Goal: Task Accomplishment & Management: Manage account settings

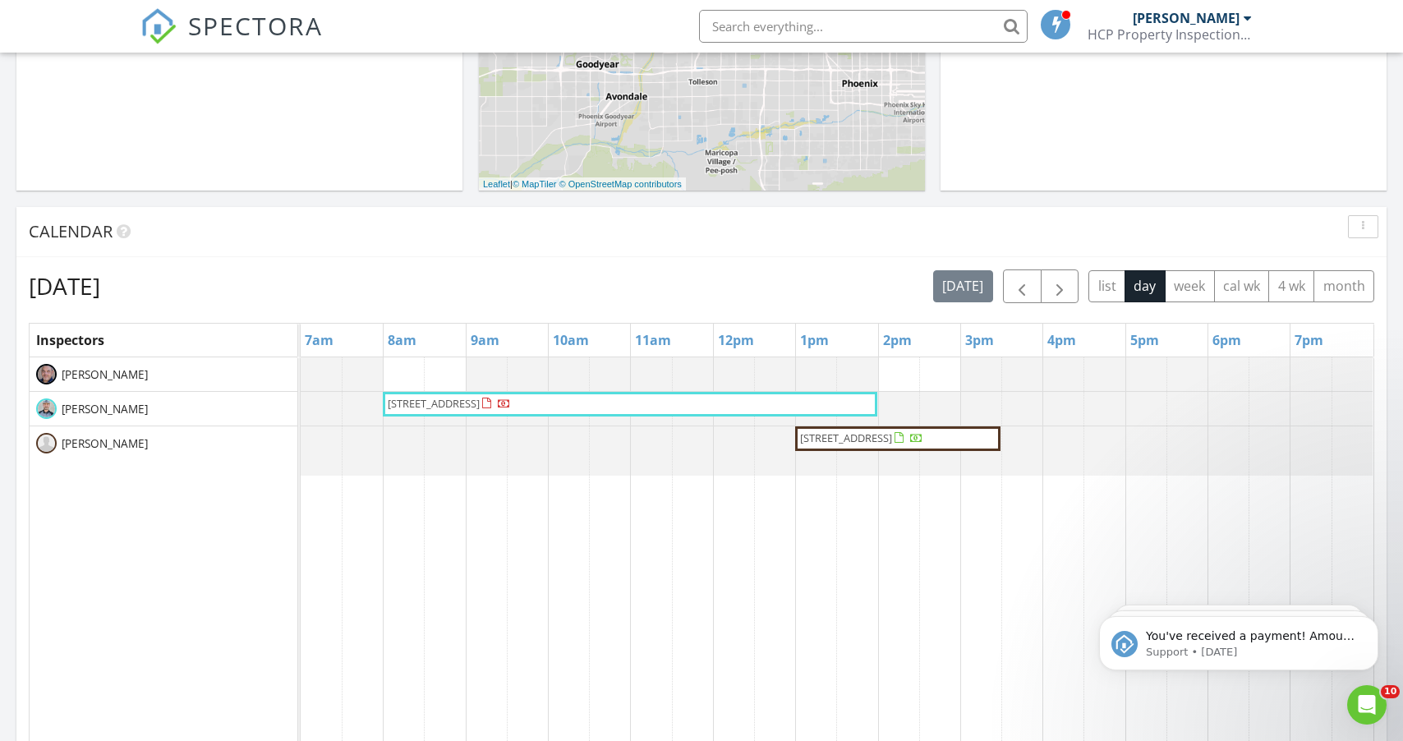
scroll to position [1496, 1404]
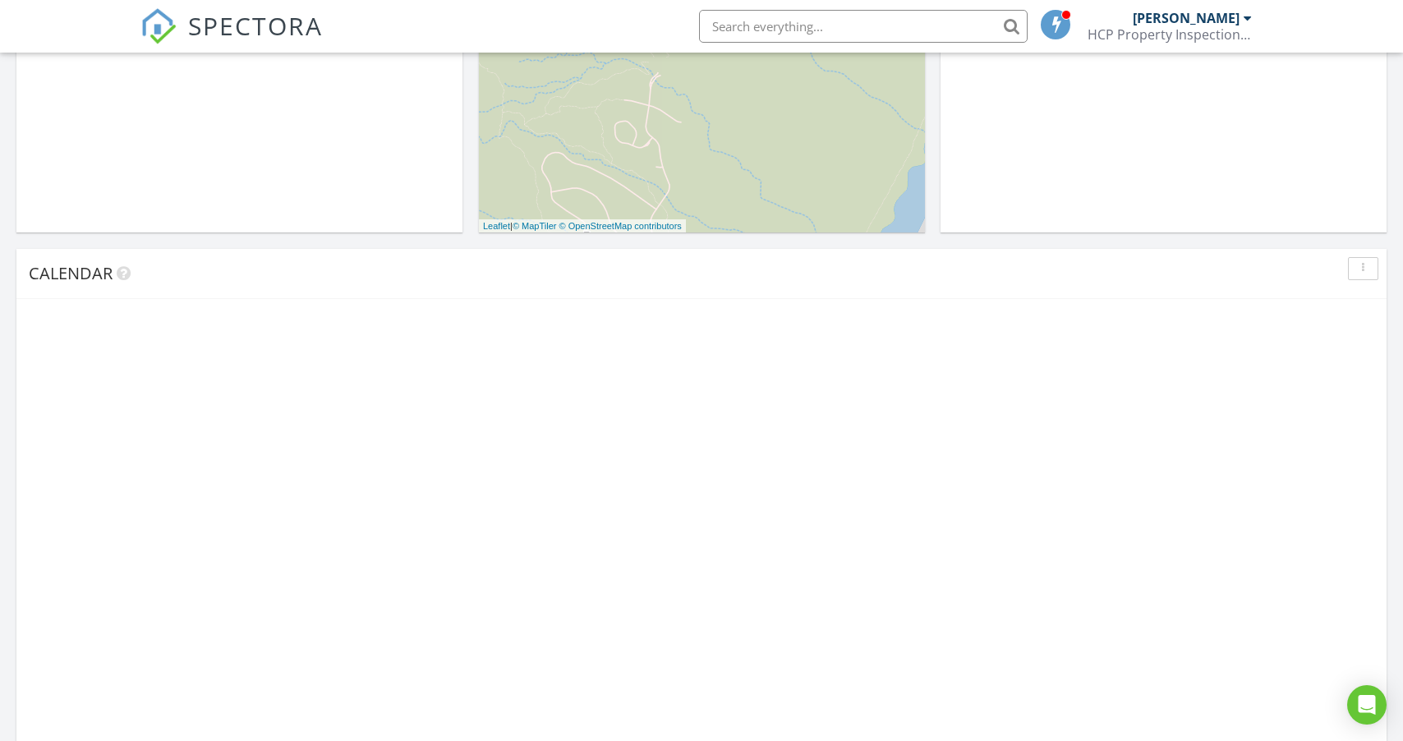
scroll to position [601, 0]
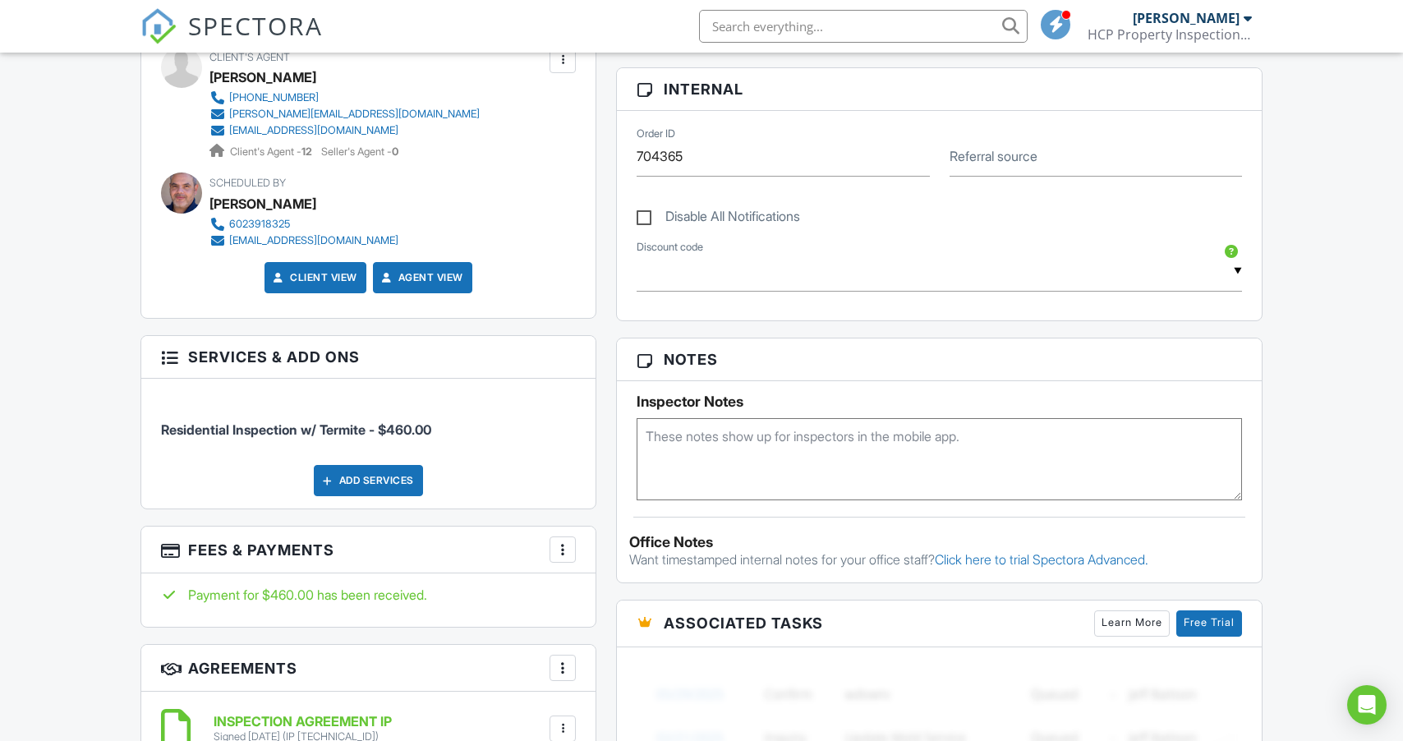
scroll to position [747, 0]
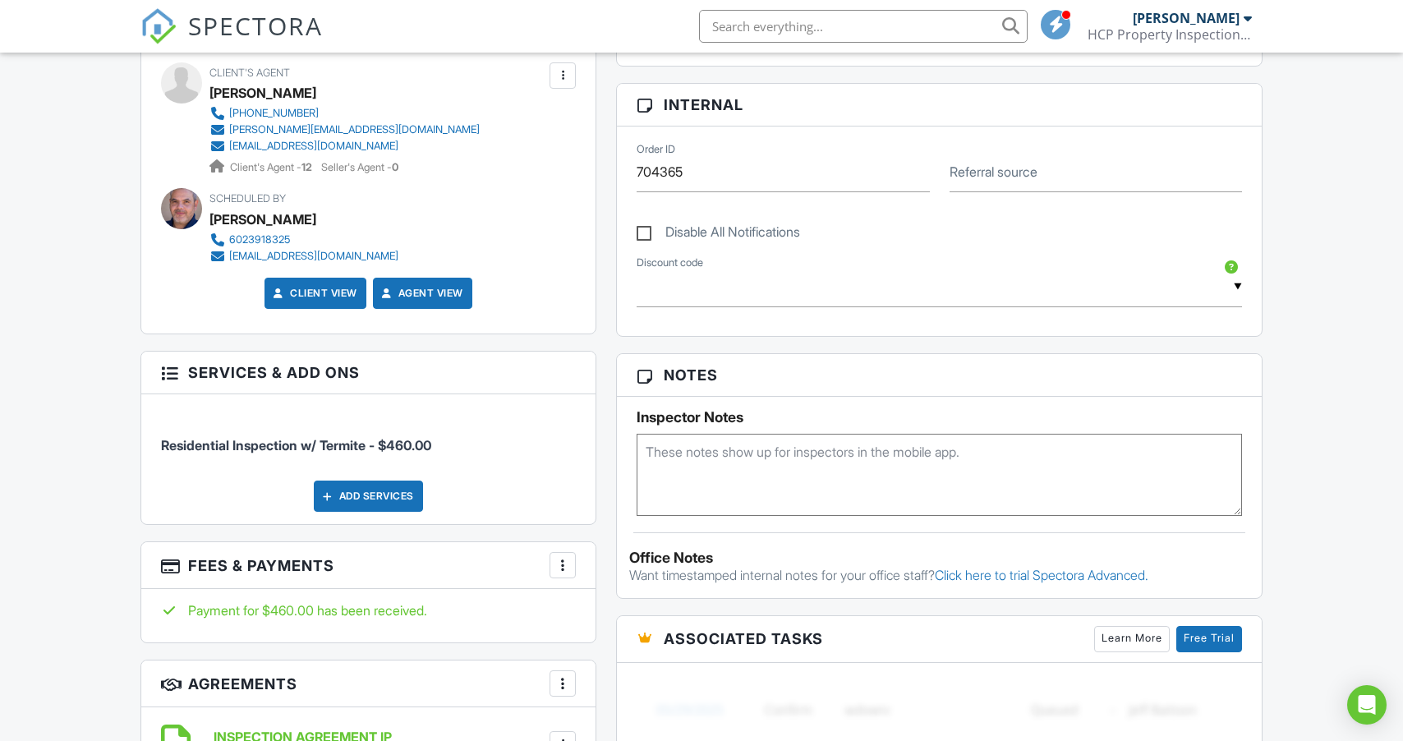
click at [402, 508] on div "Add Services" at bounding box center [368, 496] width 109 height 31
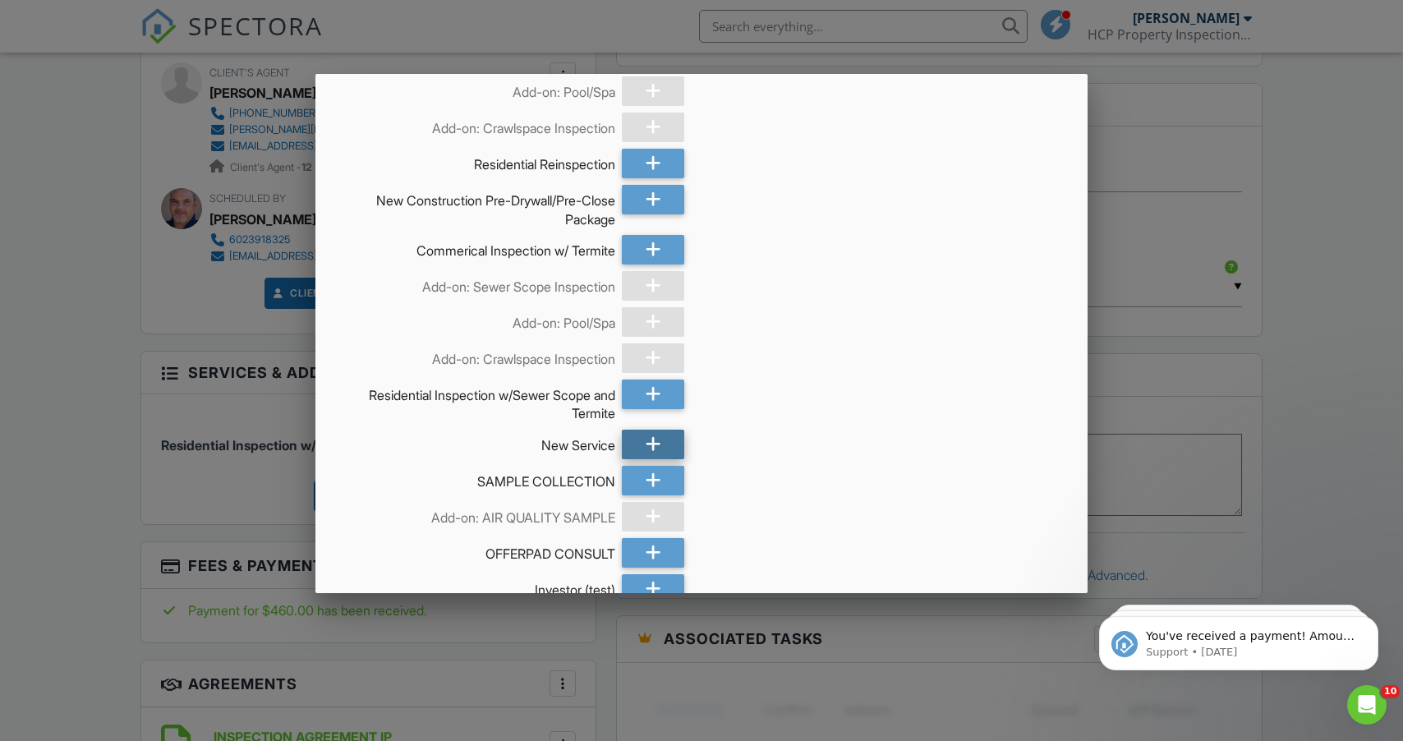
scroll to position [0, 0]
click at [652, 441] on icon at bounding box center [654, 445] width 16 height 30
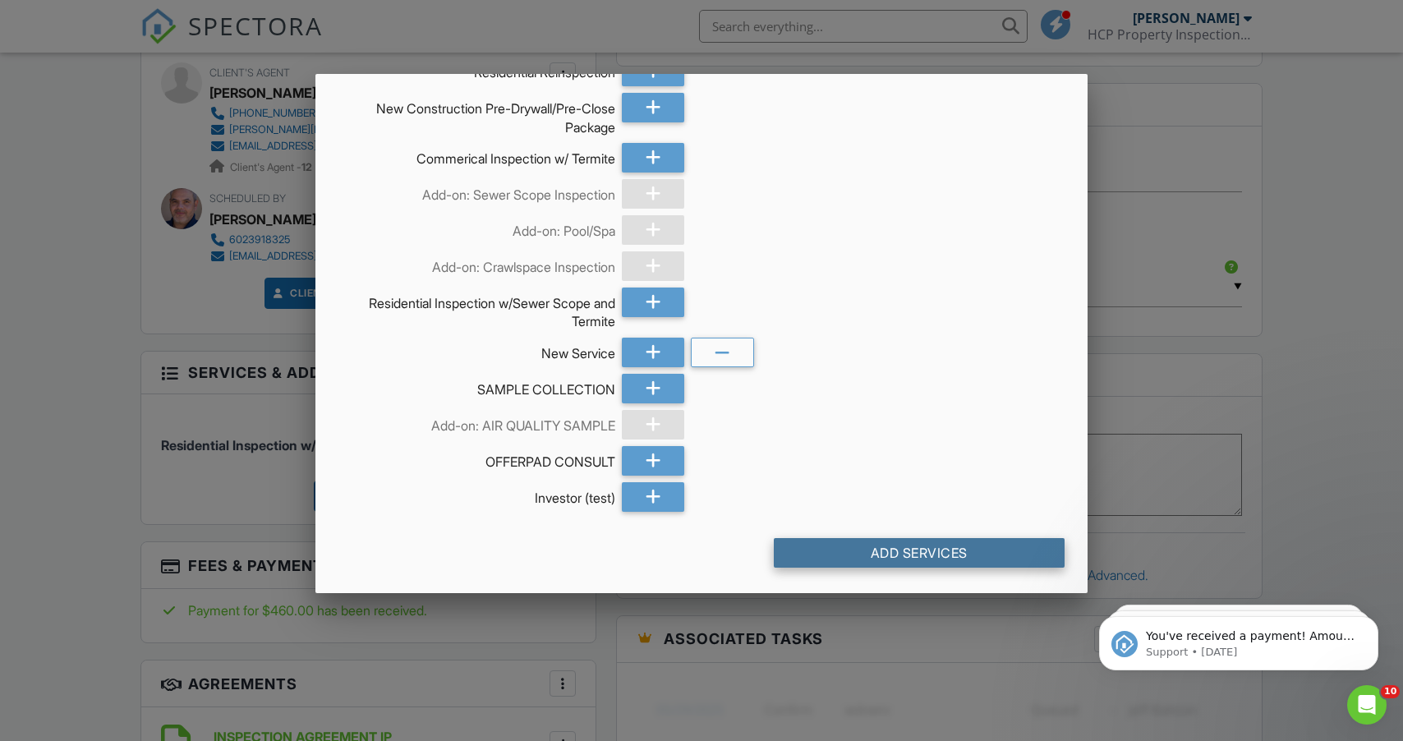
click at [844, 554] on div "Add Services" at bounding box center [919, 553] width 291 height 30
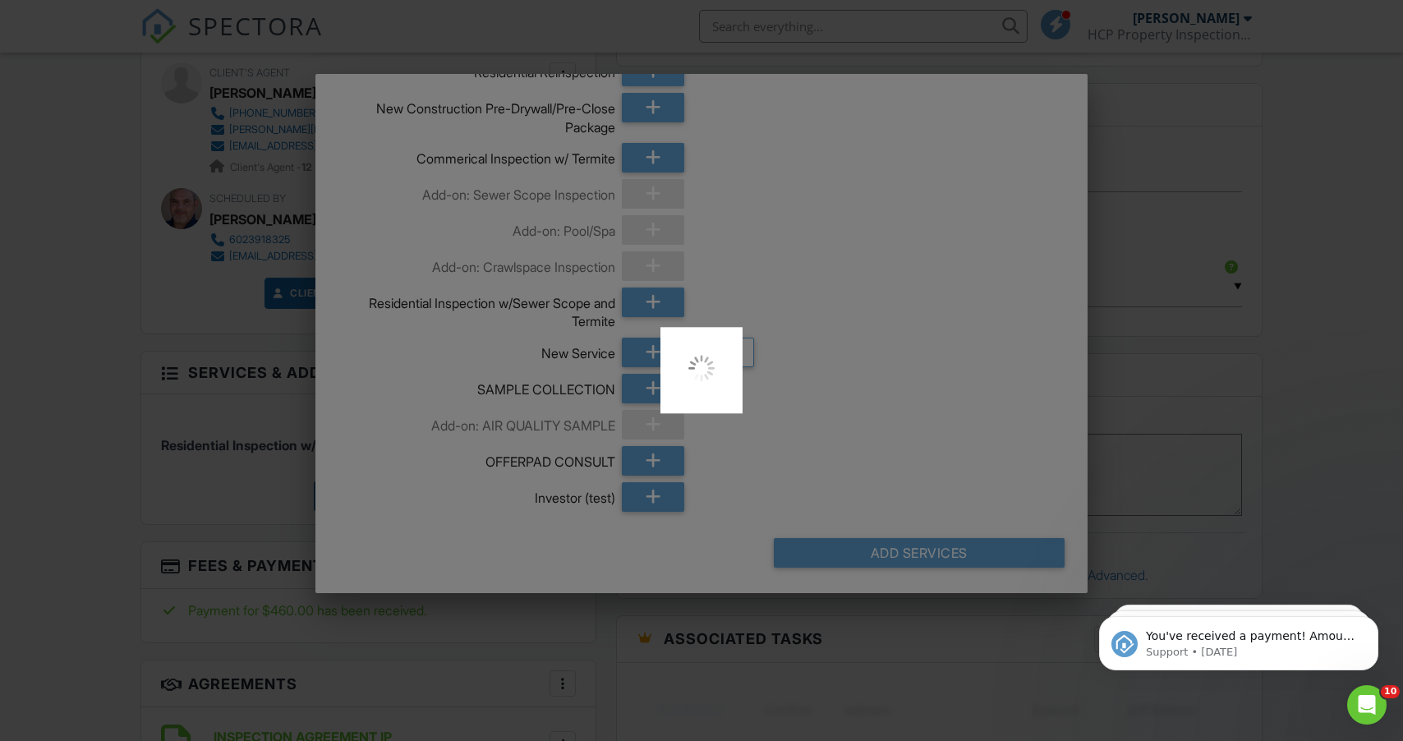
click at [120, 479] on div at bounding box center [701, 370] width 1403 height 741
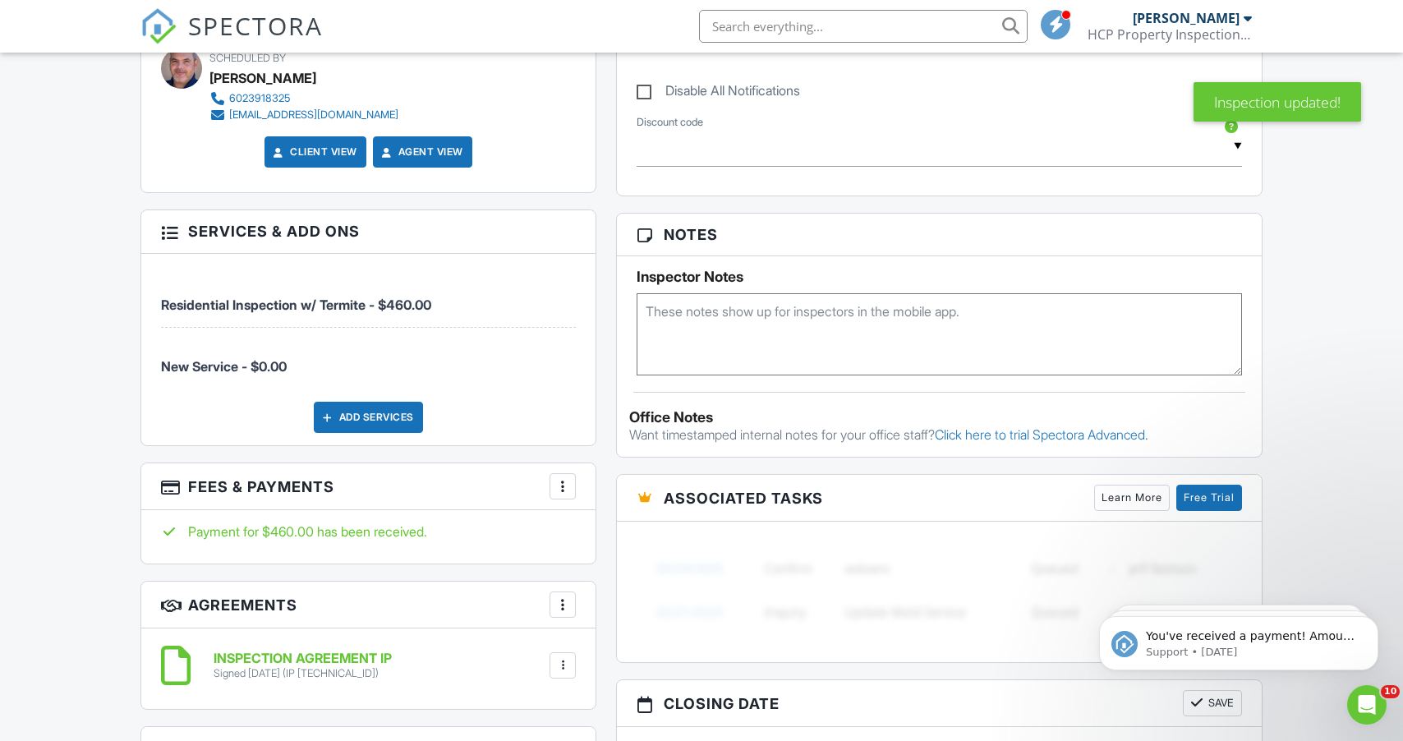
click at [568, 496] on div "More" at bounding box center [563, 486] width 26 height 26
click at [596, 578] on li "Add Services" at bounding box center [645, 577] width 172 height 41
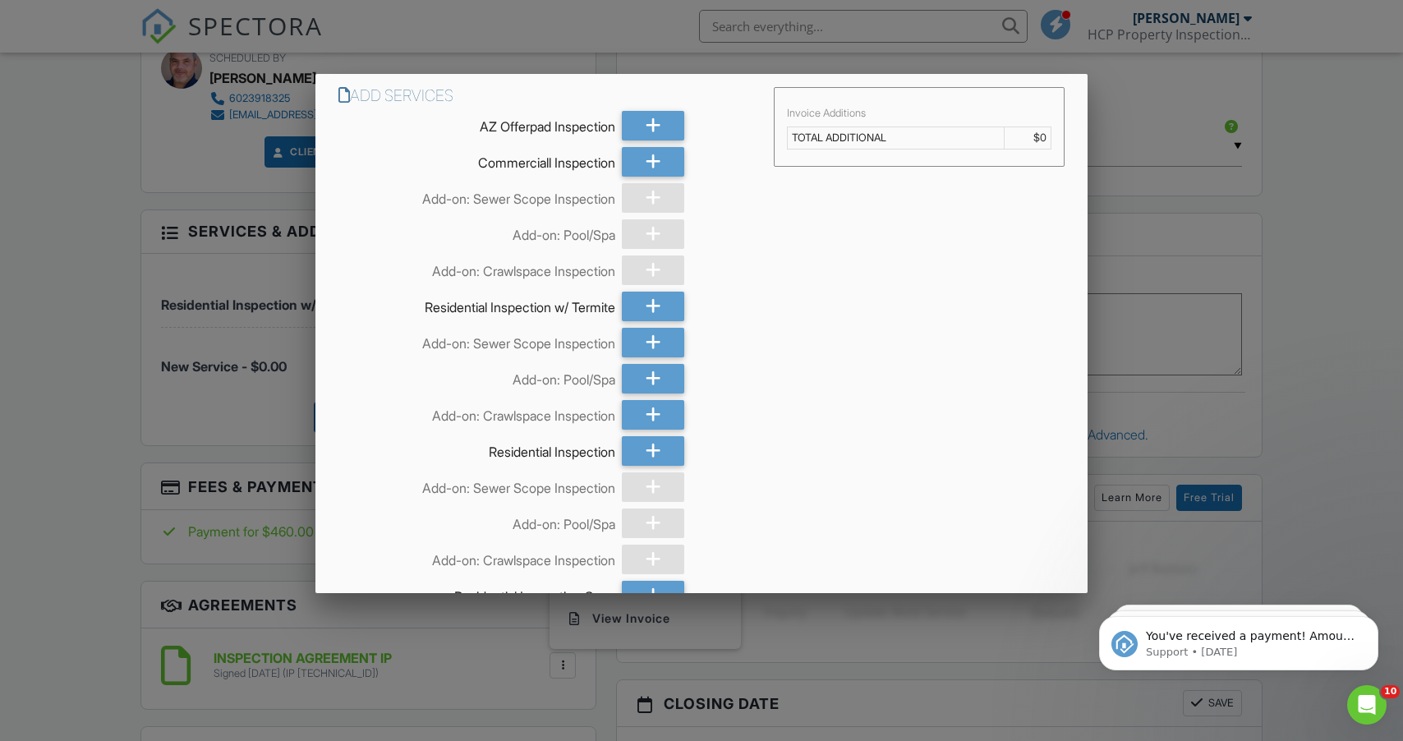
click at [42, 548] on div at bounding box center [701, 381] width 1403 height 927
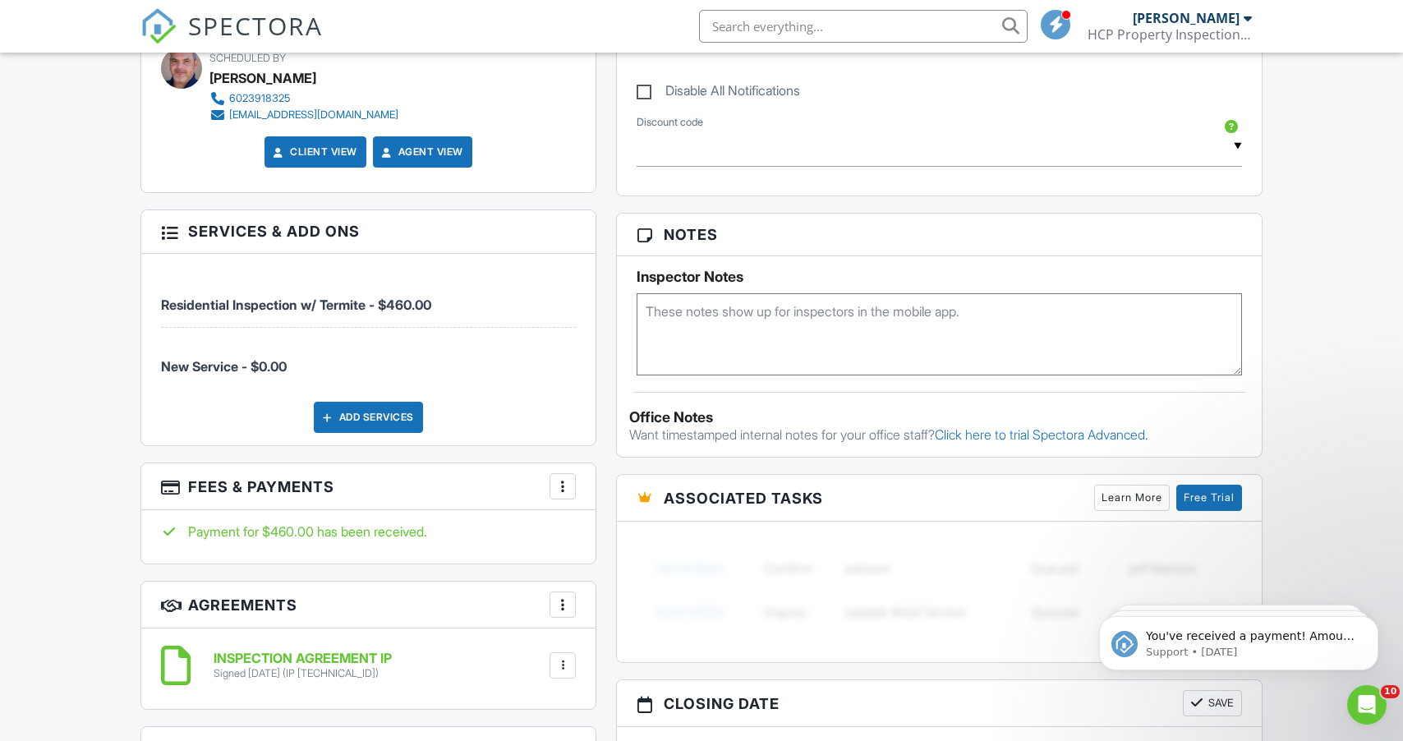
click at [564, 482] on div at bounding box center [562, 486] width 16 height 16
click at [596, 526] on li "Edit Fees & Payments" at bounding box center [645, 536] width 172 height 41
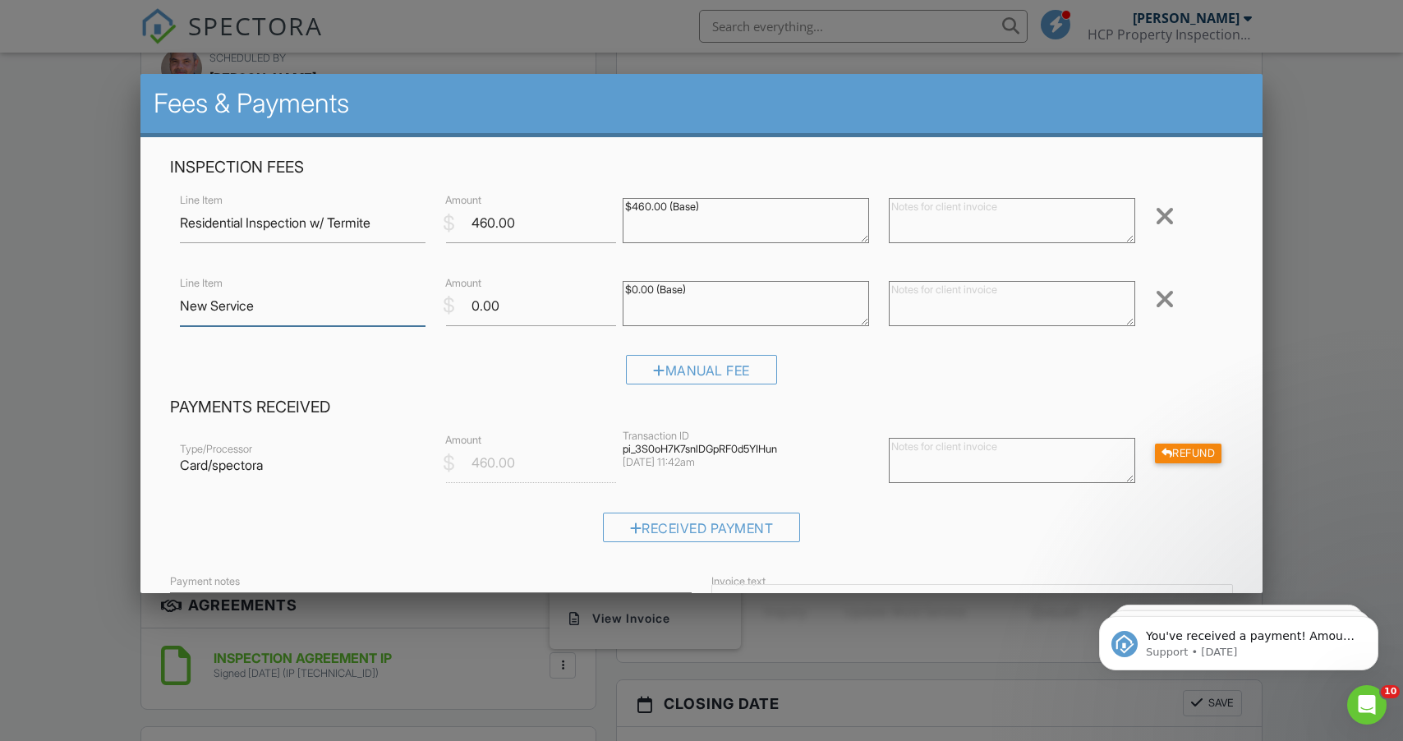
click at [305, 311] on input "New Service" at bounding box center [303, 306] width 246 height 40
type input "Detached Structure"
click at [667, 297] on textarea "$0.00 (Base)" at bounding box center [746, 303] width 246 height 45
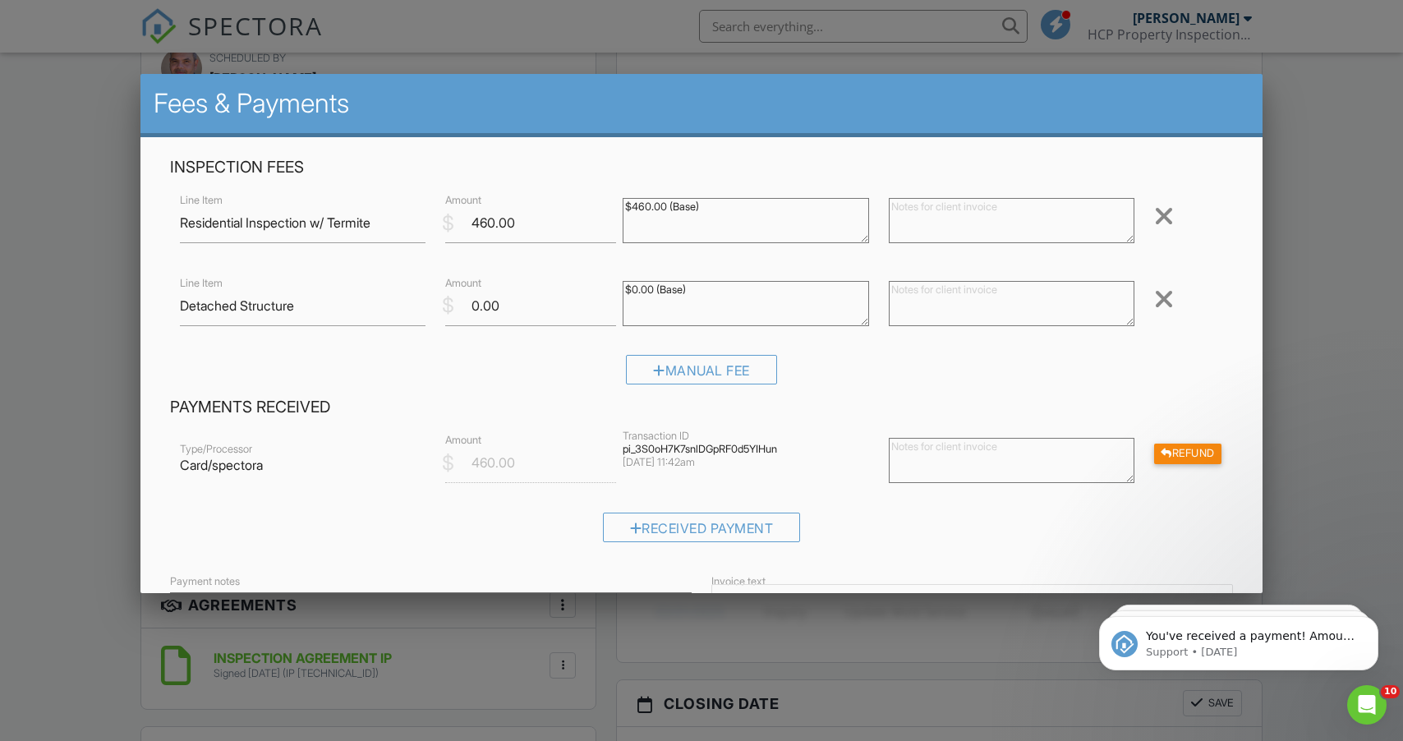
click at [667, 297] on textarea "$0.00 (Base)" at bounding box center [746, 303] width 246 height 45
type textarea "$100"
click at [544, 326] on div "Line Item Detached Structure $ Amount 0.00 $0.00 (Base) Remove" at bounding box center [701, 306] width 1063 height 66
click at [512, 308] on input "0.00" at bounding box center [530, 306] width 171 height 40
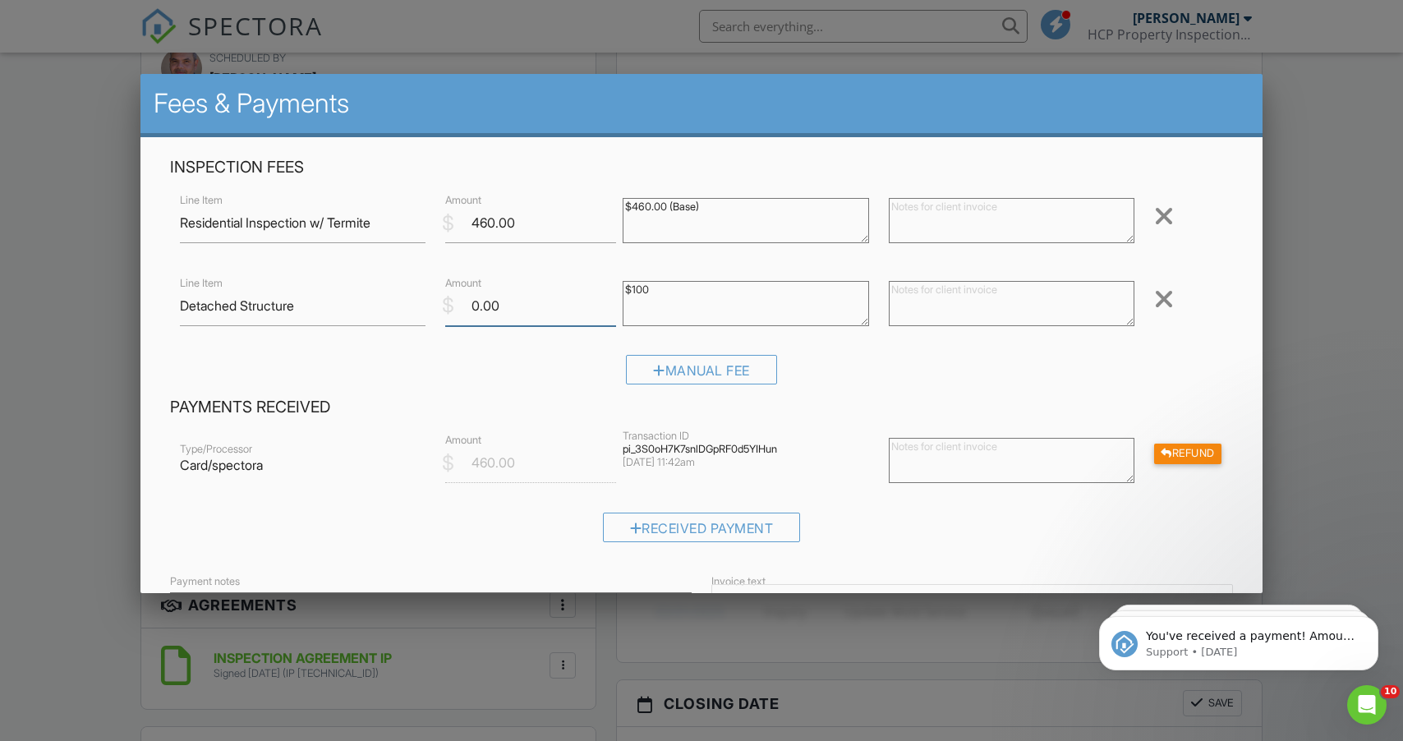
click at [512, 308] on input "0.00" at bounding box center [530, 306] width 171 height 40
click at [513, 332] on div "Line Item Detached Structure $ Amount 100 $0.00 (Base) Remove" at bounding box center [701, 306] width 1063 height 66
click at [514, 305] on input "100" at bounding box center [530, 306] width 171 height 40
type input "100.00"
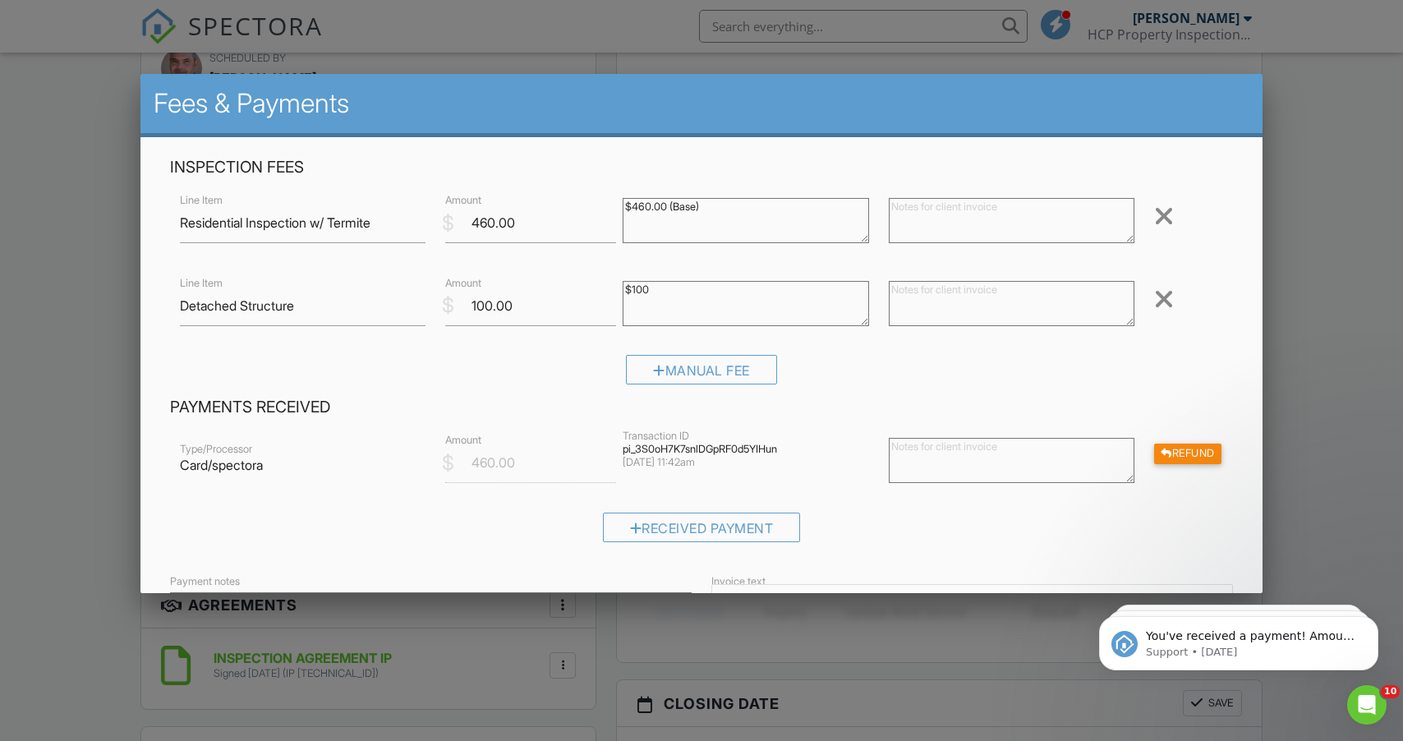
click at [571, 350] on div "Inspection Fees Line Item Residential Inspection w/ Termite $ Amount 460.00 $46…" at bounding box center [701, 277] width 1083 height 240
click at [868, 353] on div "Inspection Fees Line Item Residential Inspection w/ Termite $ Amount 460.00 $46…" at bounding box center [701, 277] width 1083 height 240
click at [370, 319] on input "Detached Structure" at bounding box center [303, 306] width 246 height 40
click at [682, 292] on textarea "$0.00 (Base)" at bounding box center [746, 303] width 246 height 45
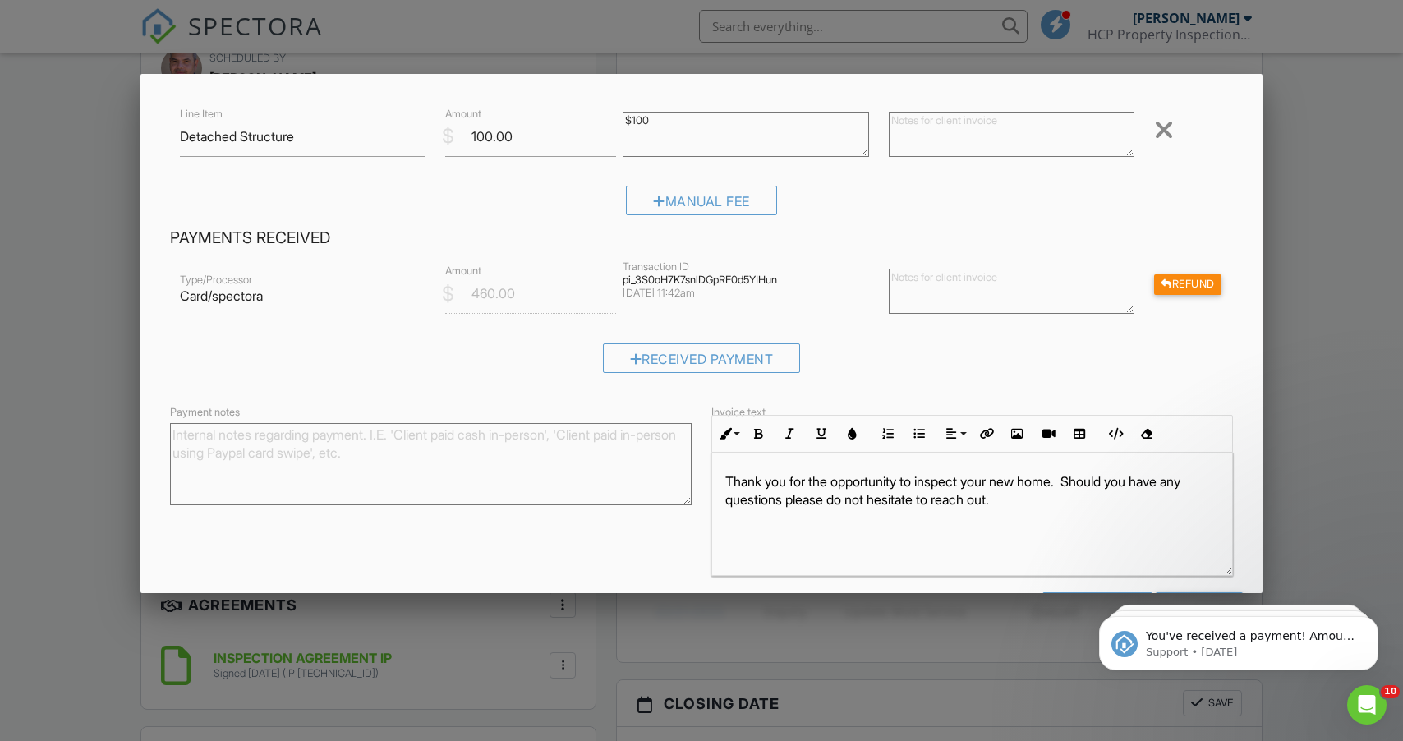
scroll to position [230, 0]
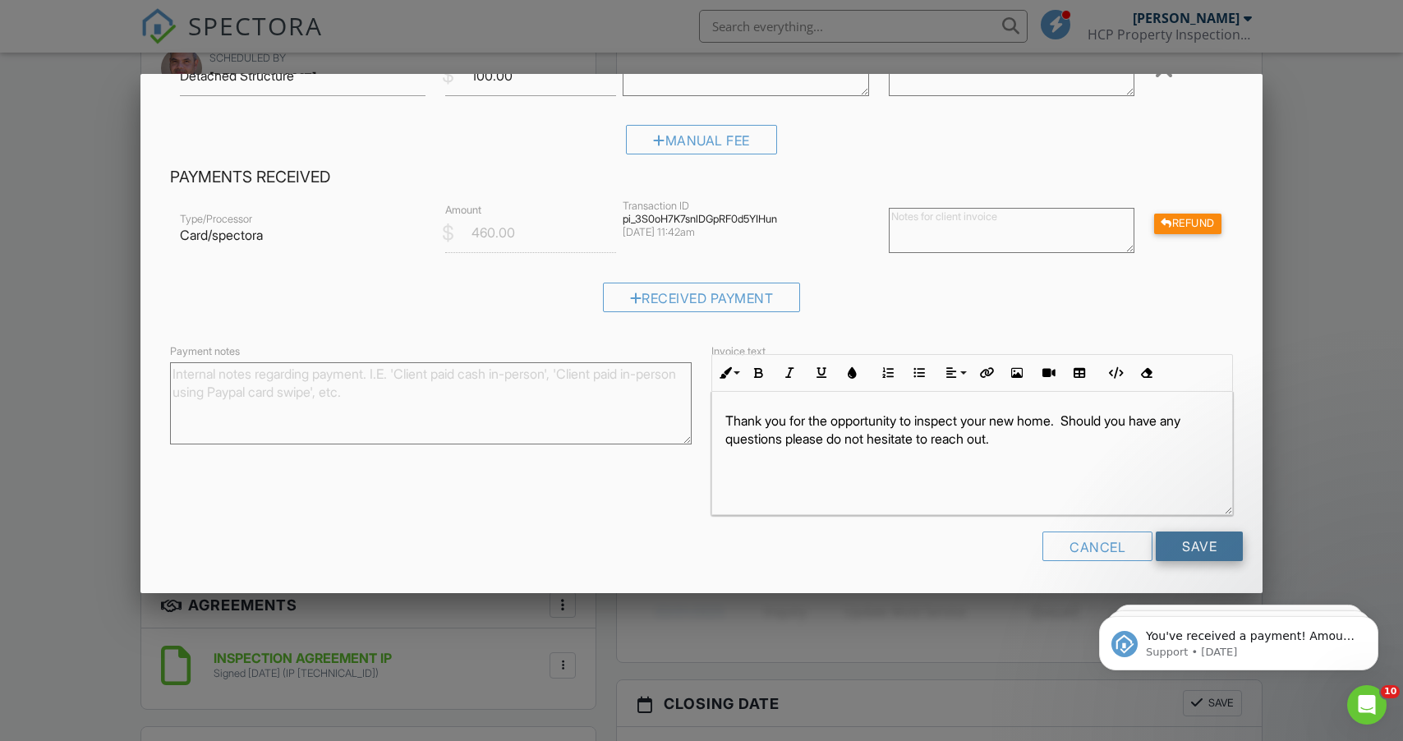
click at [1175, 551] on input "Save" at bounding box center [1199, 546] width 87 height 30
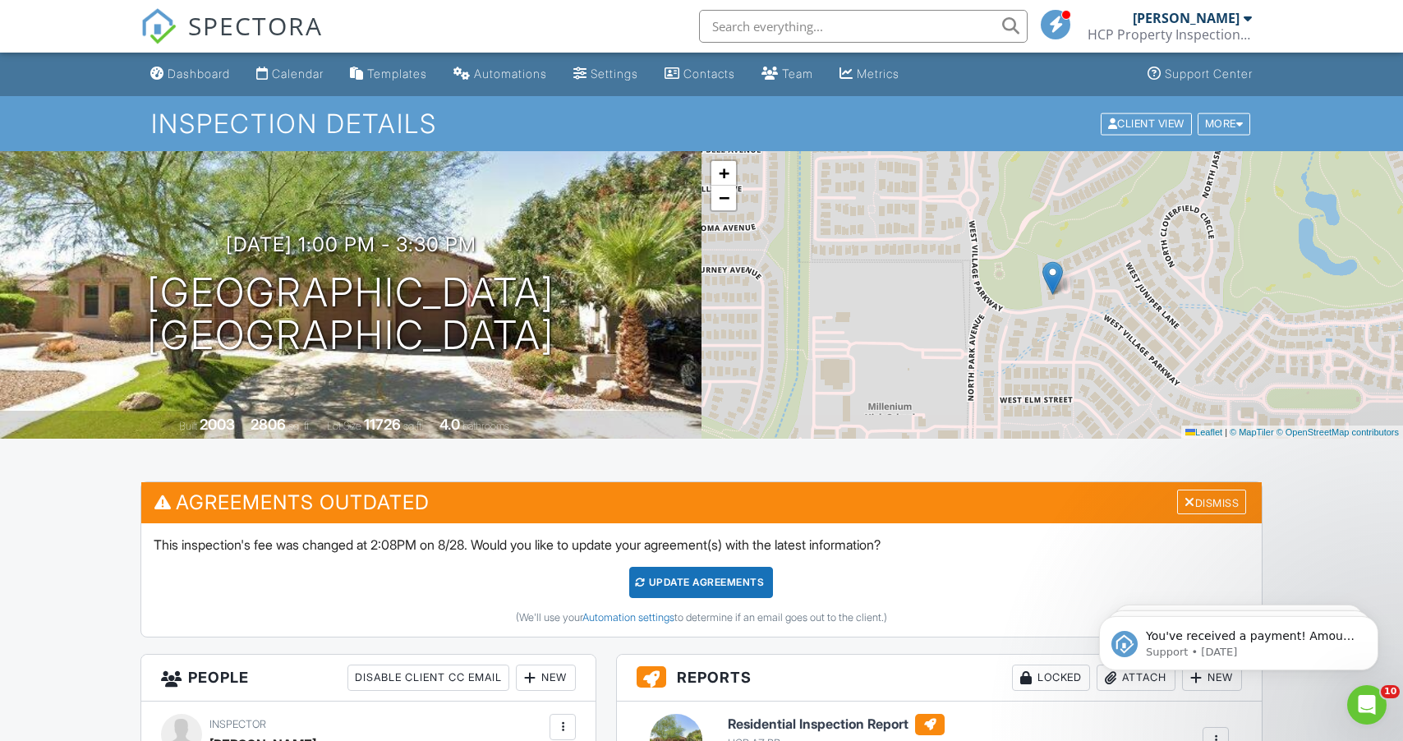
click at [693, 582] on div "Update Agreements" at bounding box center [701, 582] width 144 height 31
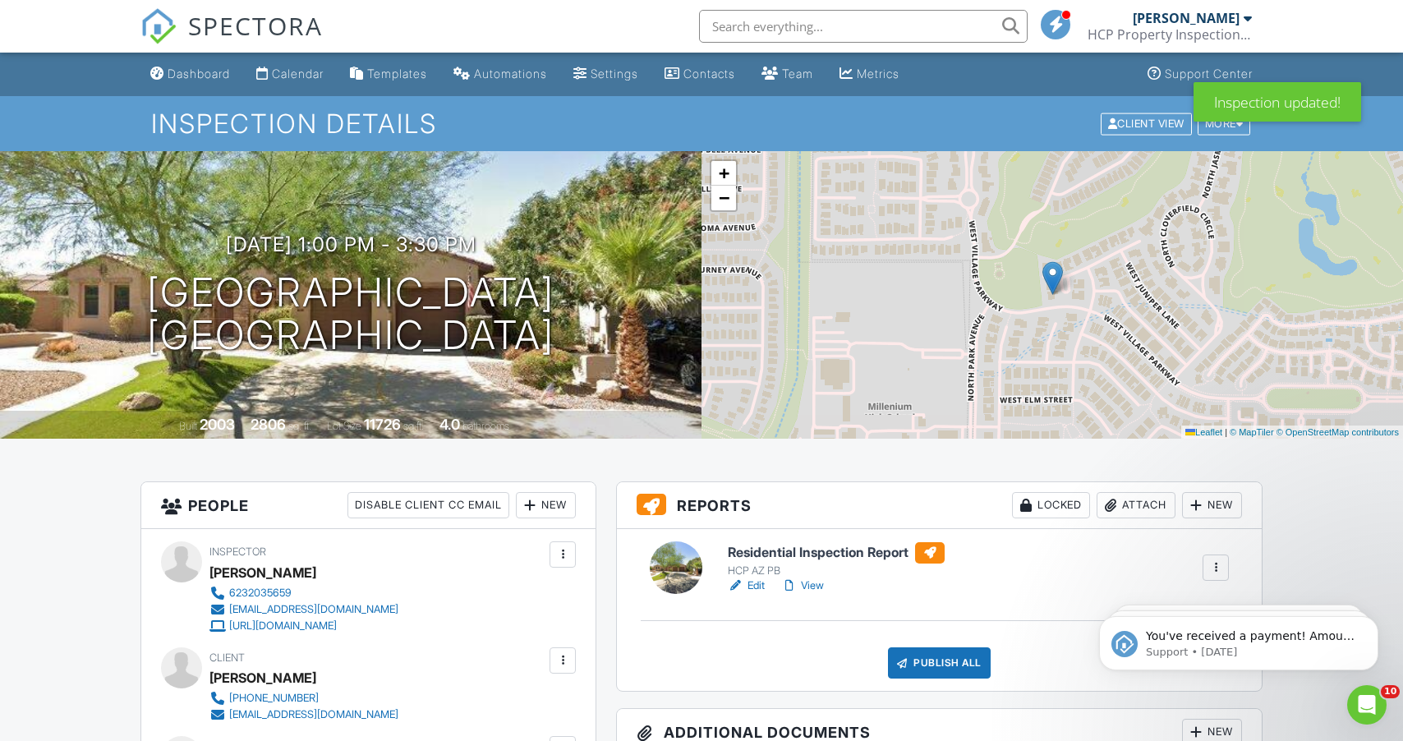
click at [172, 27] on img at bounding box center [158, 26] width 36 height 36
